Goal: Task Accomplishment & Management: Use online tool/utility

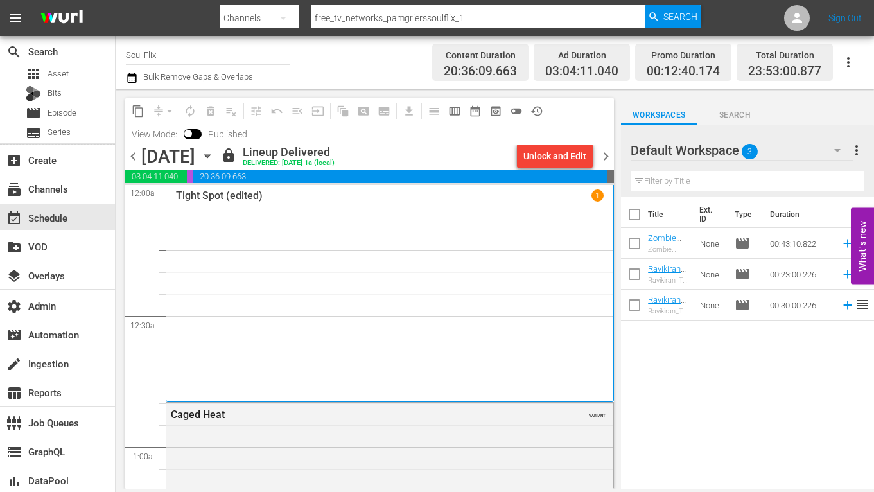
click at [240, 48] on input "Soul Flix" at bounding box center [208, 54] width 164 height 31
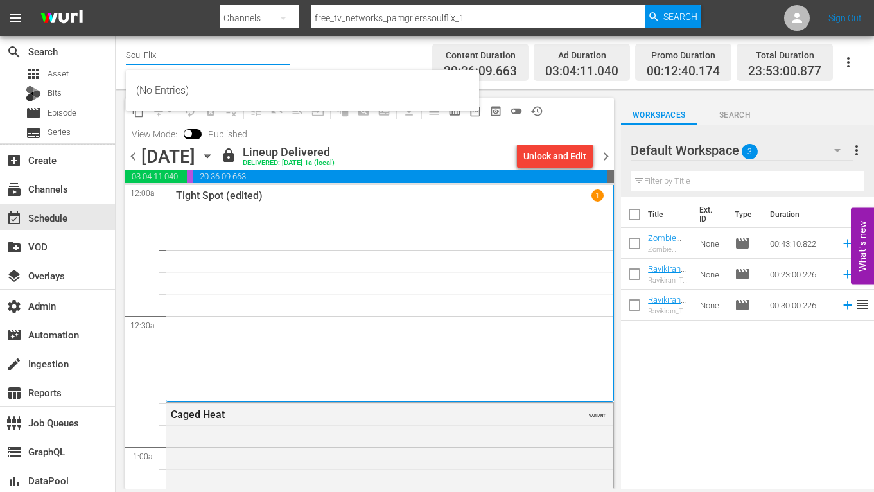
click at [240, 48] on input "Soul Flix" at bounding box center [208, 54] width 164 height 31
click at [51, 186] on div "subscriptions Channels" at bounding box center [36, 187] width 72 height 12
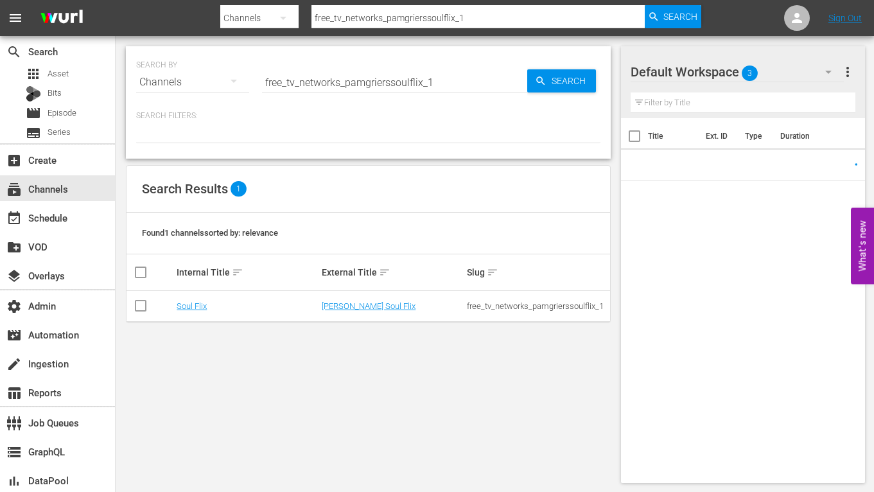
click at [348, 82] on input "free_tv_networks_pamgrierssoulflix_1" at bounding box center [394, 82] width 265 height 31
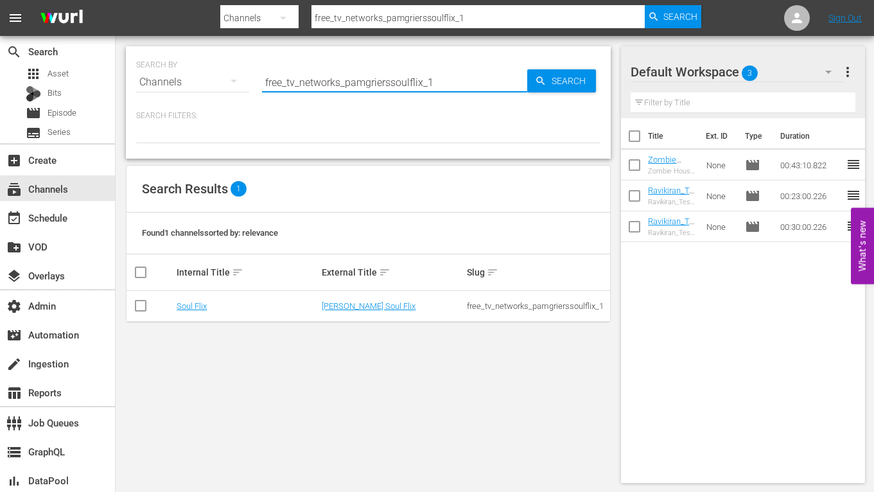
click at [348, 82] on input "free_tv_networks_pamgrierssoulflix_1" at bounding box center [394, 82] width 265 height 31
type input "drone"
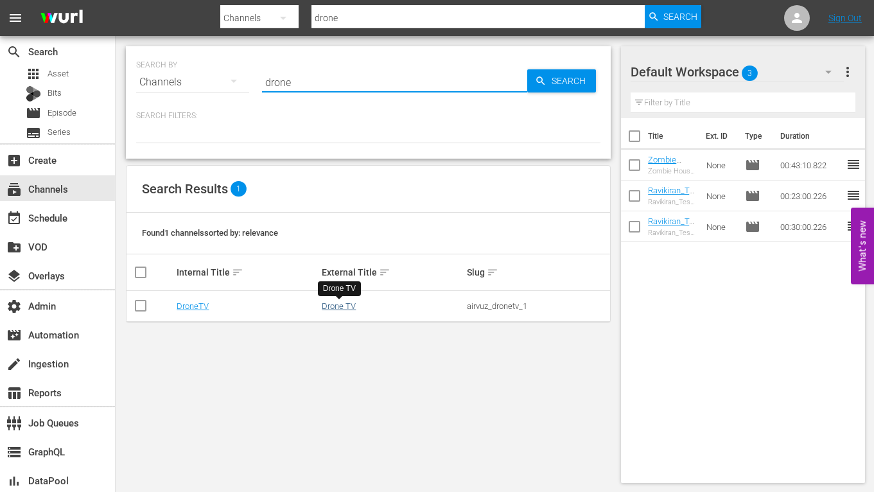
type input "drone"
click at [344, 302] on link "Drone TV" at bounding box center [339, 306] width 34 height 10
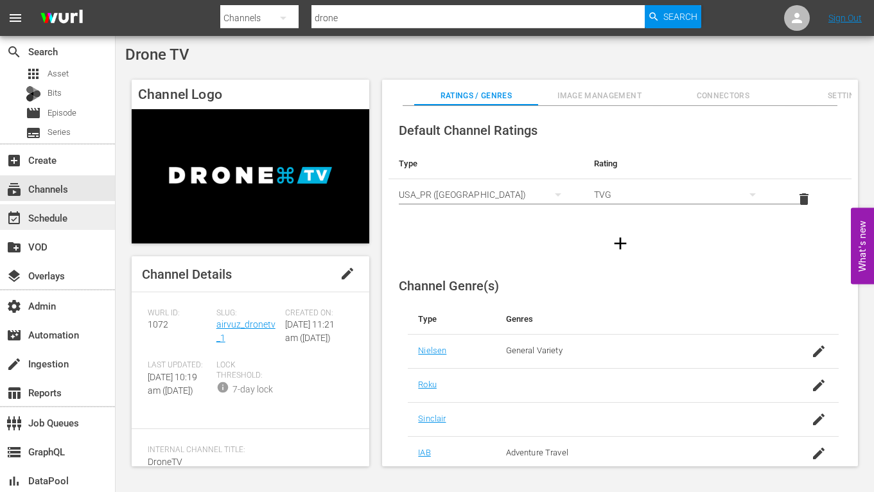
click at [66, 215] on div "event_available Schedule" at bounding box center [36, 216] width 72 height 12
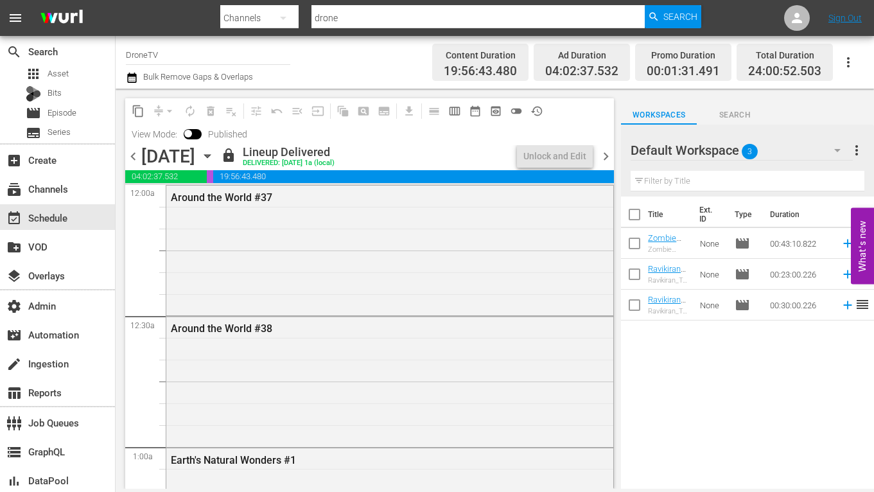
click at [134, 159] on span "chevron_left" at bounding box center [133, 156] width 16 height 16
click at [612, 153] on span "chevron_right" at bounding box center [606, 156] width 16 height 16
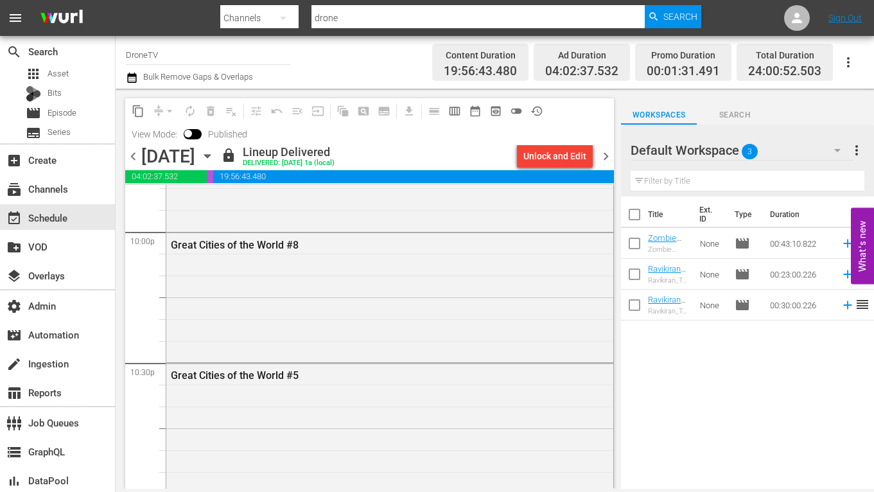
scroll to position [5987, 0]
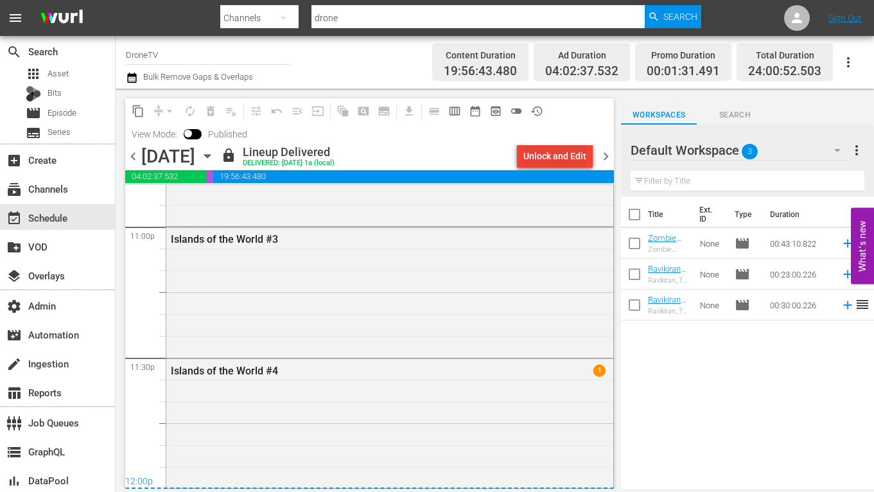
click at [556, 156] on div "Unlock and Edit" at bounding box center [555, 156] width 63 height 23
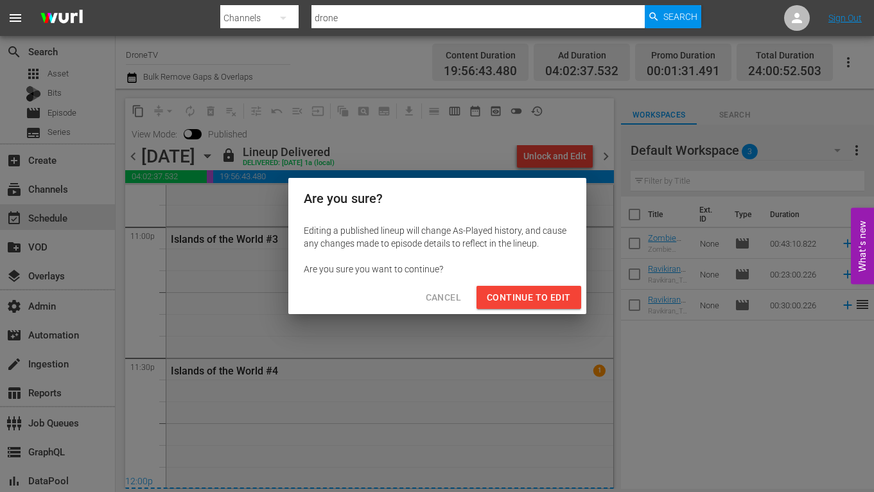
click at [537, 306] on button "Continue to Edit" at bounding box center [529, 298] width 104 height 24
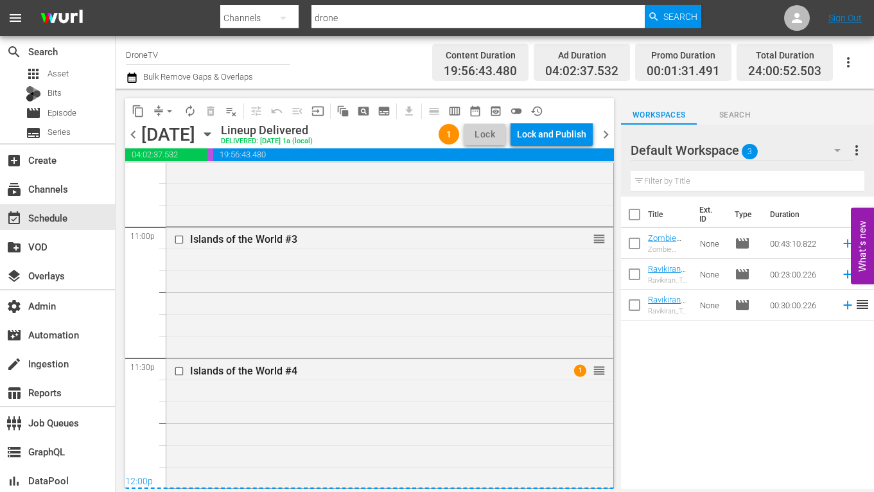
scroll to position [5965, 0]
click at [561, 127] on div "Lock and Publish" at bounding box center [551, 134] width 69 height 23
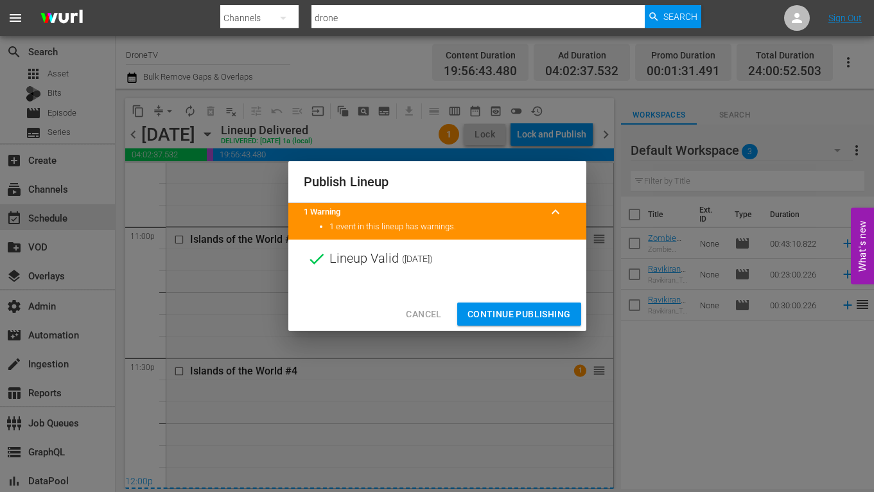
click at [538, 321] on span "Continue Publishing" at bounding box center [519, 314] width 103 height 16
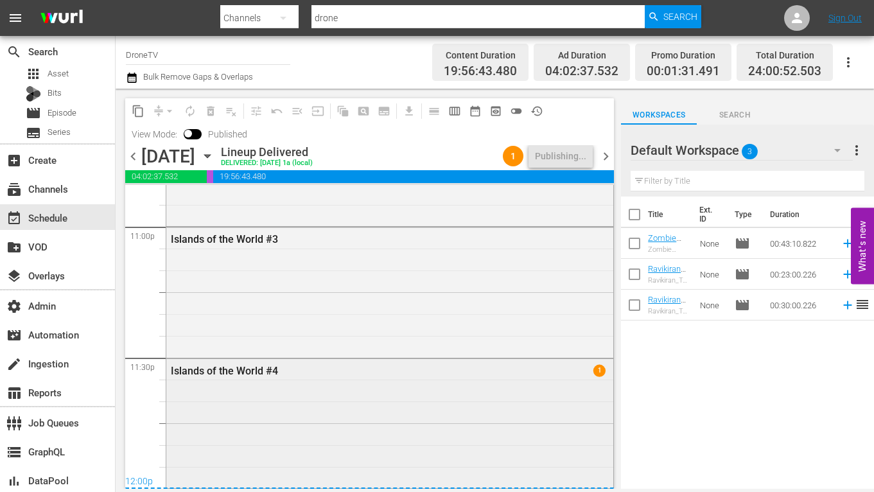
click at [599, 368] on span "1" at bounding box center [600, 370] width 12 height 12
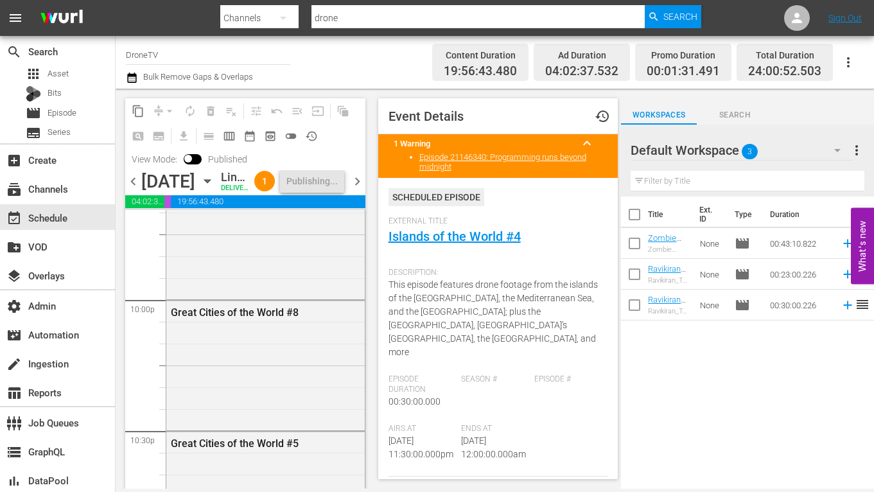
scroll to position [5752, 0]
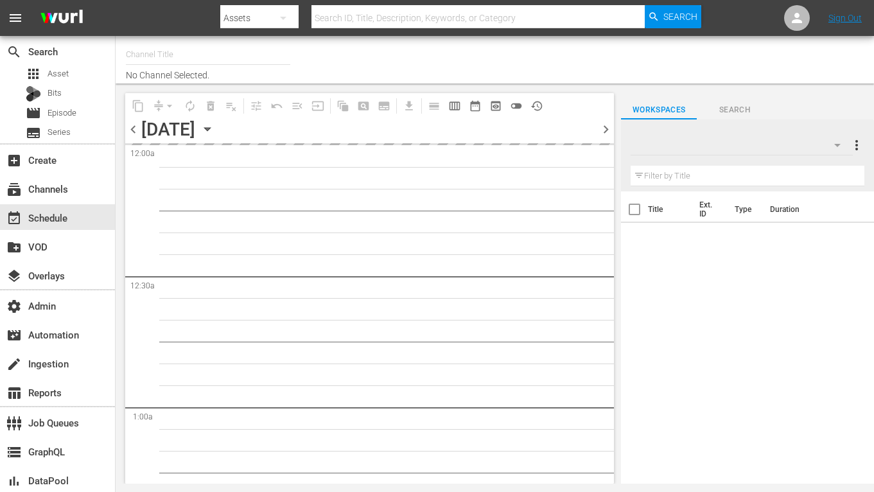
type input "DroneTV (1072)"
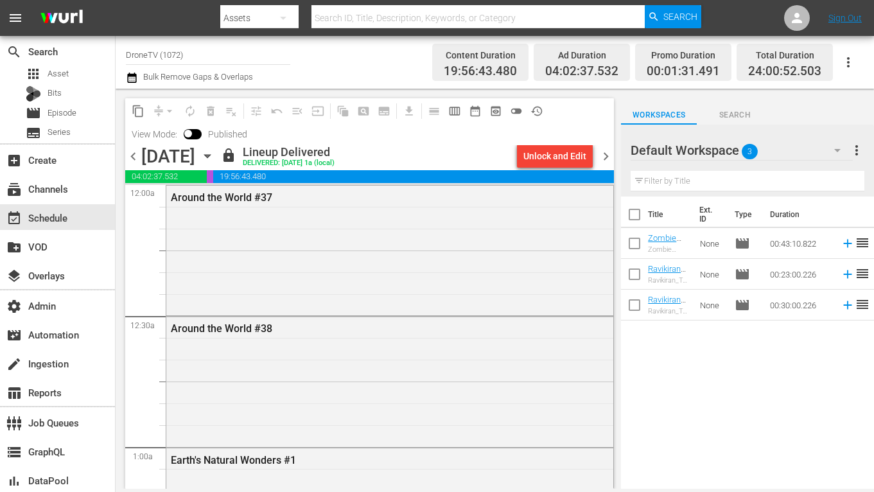
click at [607, 155] on span "chevron_right" at bounding box center [606, 156] width 16 height 16
click at [562, 155] on div "Unlock and Edit" at bounding box center [555, 156] width 63 height 23
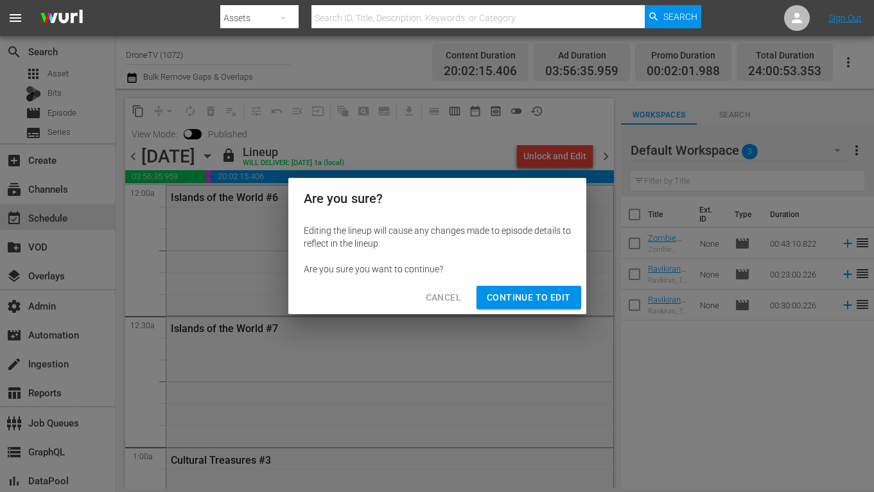
click at [556, 302] on span "Continue to Edit" at bounding box center [529, 298] width 84 height 16
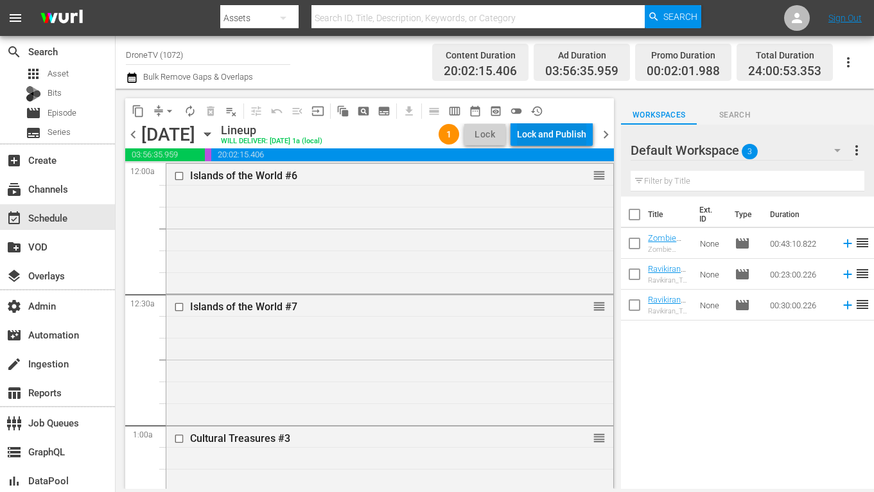
click at [550, 135] on div "Lock and Publish" at bounding box center [551, 134] width 69 height 23
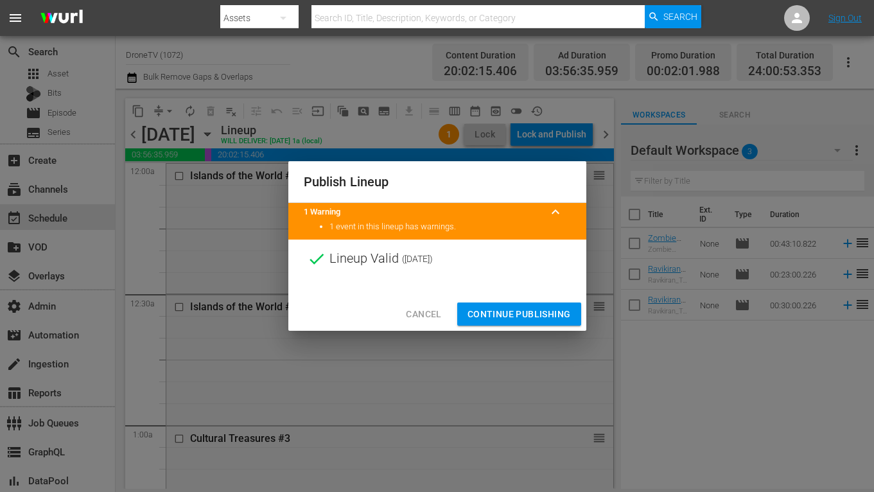
click at [517, 315] on span "Continue Publishing" at bounding box center [519, 314] width 103 height 16
